Goal: Task Accomplishment & Management: Manage account settings

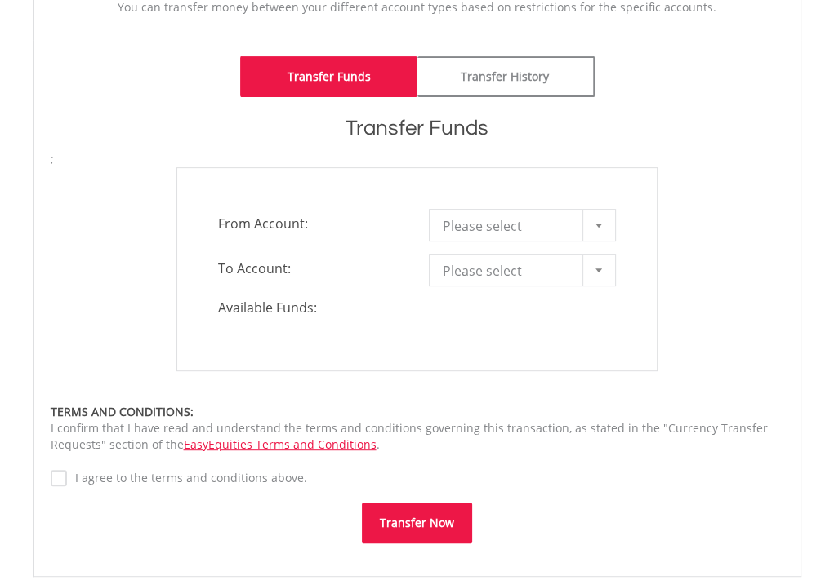
scroll to position [490, 0]
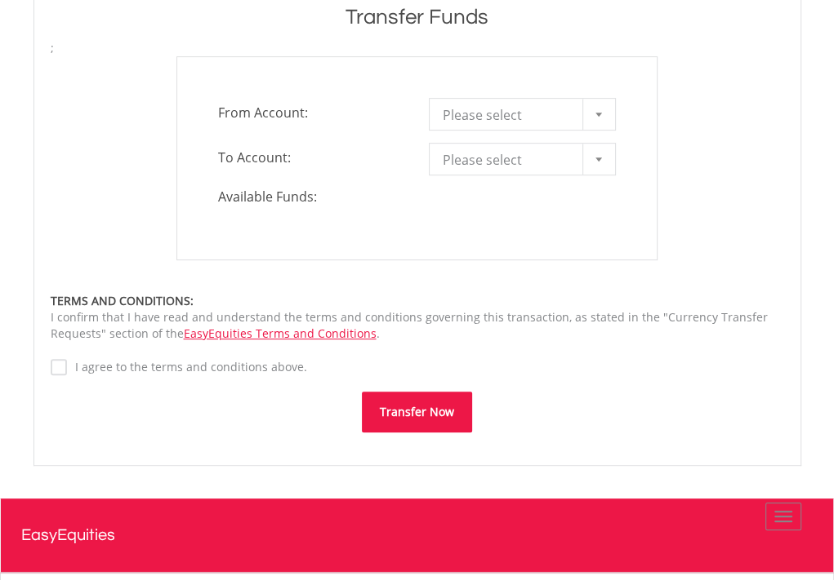
click at [565, 104] on span "Please select" at bounding box center [510, 115] width 136 height 33
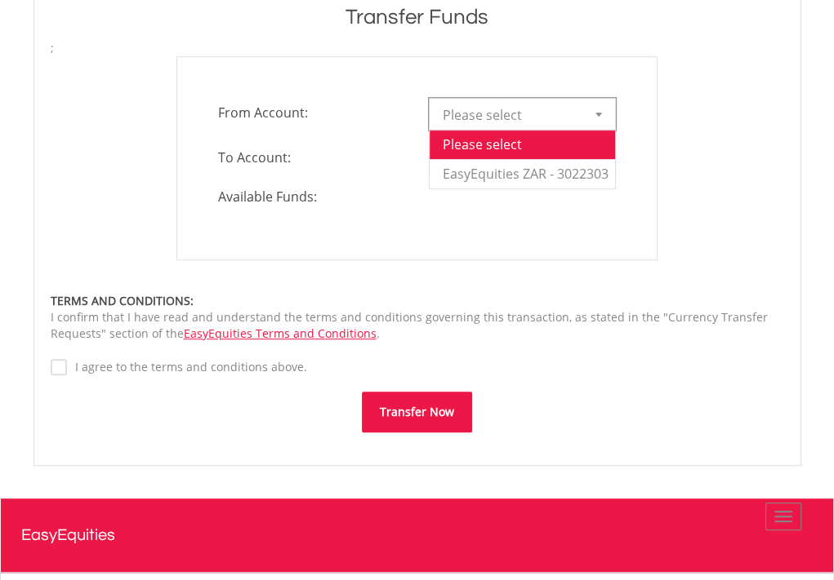
click at [565, 103] on span "Please select" at bounding box center [510, 115] width 136 height 33
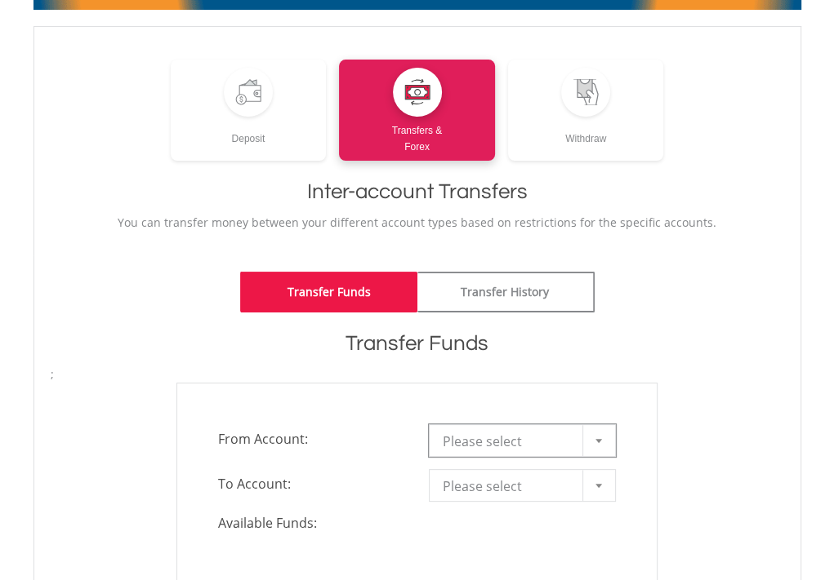
scroll to position [0, 0]
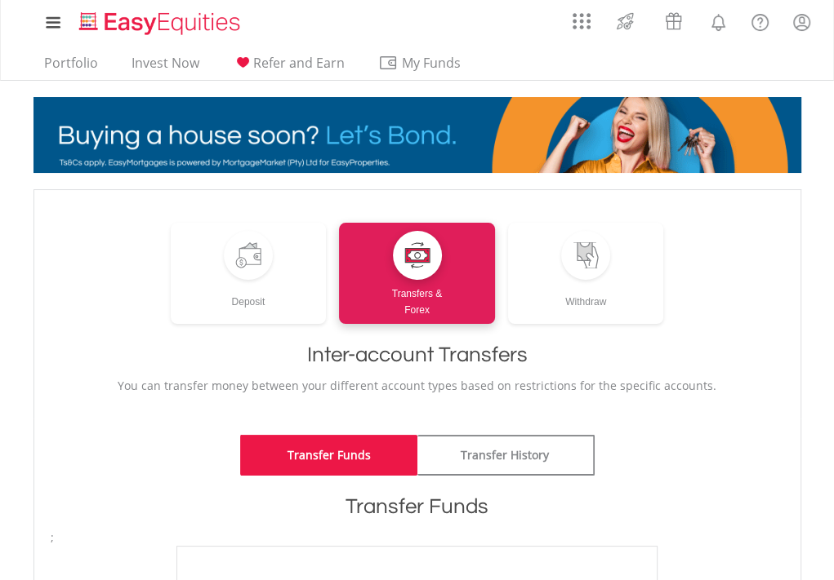
click at [56, 51] on ul "Portfolio Invest Now Refer and Earn My Funds Fund your accounts Withdraw Money …" at bounding box center [257, 64] width 448 height 31
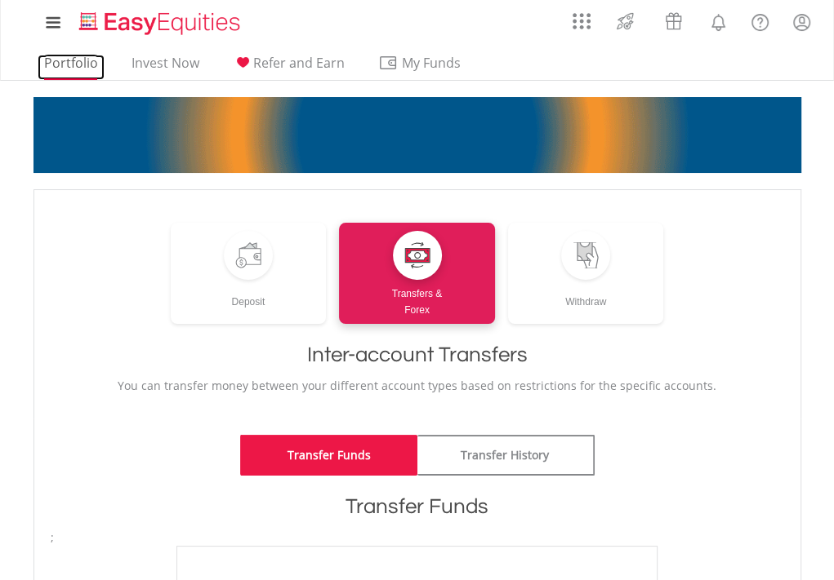
click at [67, 68] on link "Portfolio" at bounding box center [71, 67] width 67 height 25
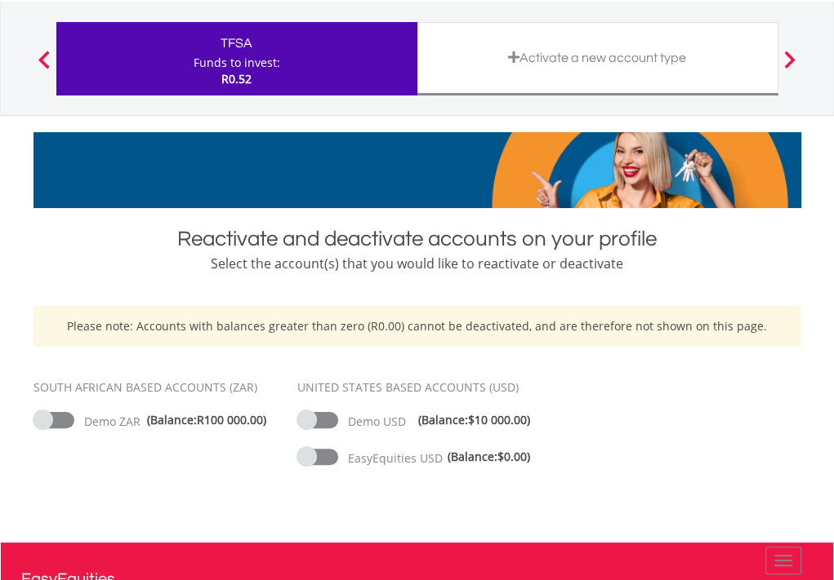
scroll to position [217, 0]
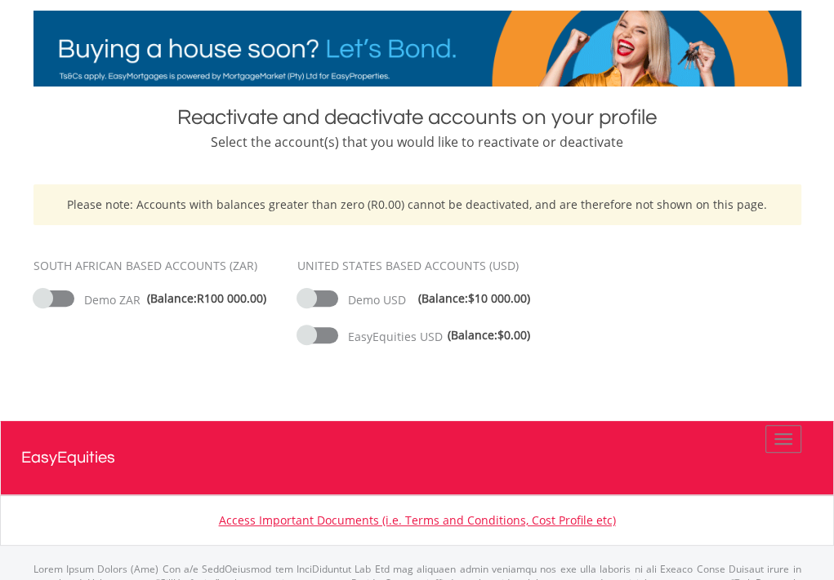
click at [327, 340] on span at bounding box center [317, 335] width 41 height 16
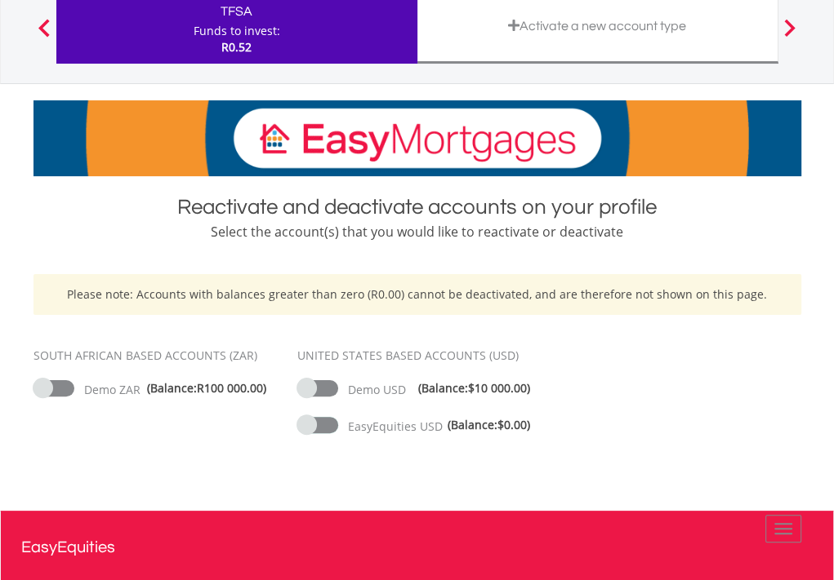
scroll to position [0, 0]
